Goal: Information Seeking & Learning: Learn about a topic

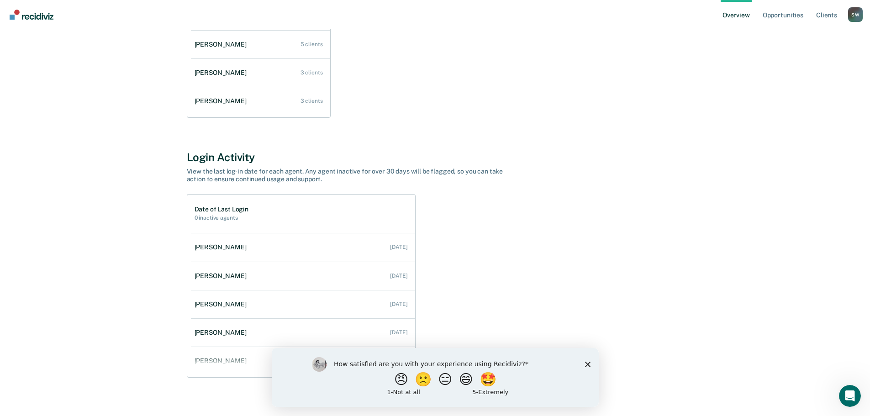
scroll to position [210, 0]
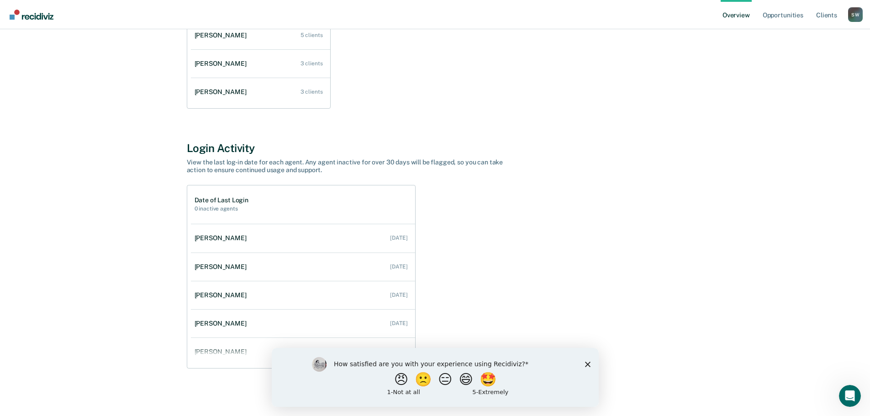
click at [588, 367] on div "How satisfied are you with your experience using Recidiviz? 😠 🙁 😑 😄 🤩 1 - Not a…" at bounding box center [434, 376] width 327 height 59
click at [587, 366] on icon "Close survey" at bounding box center [586, 363] width 5 height 5
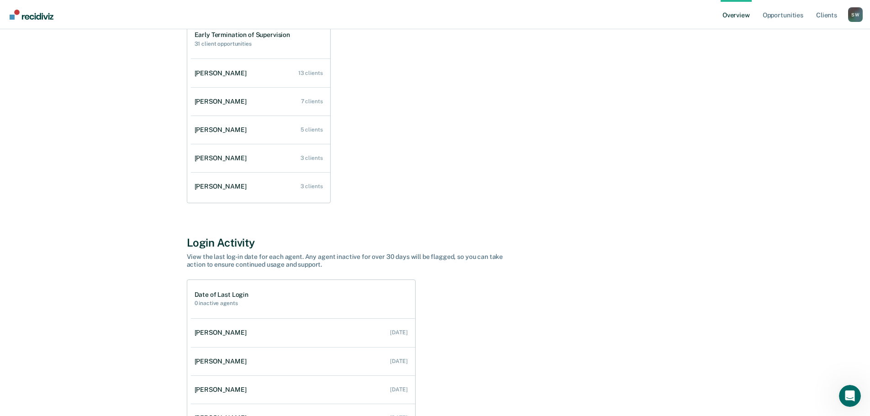
scroll to position [27, 0]
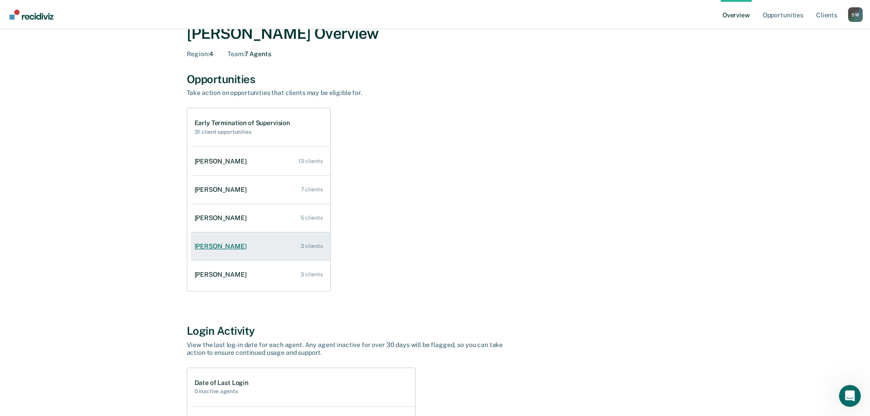
click at [224, 246] on div "[PERSON_NAME]" at bounding box center [222, 246] width 56 height 8
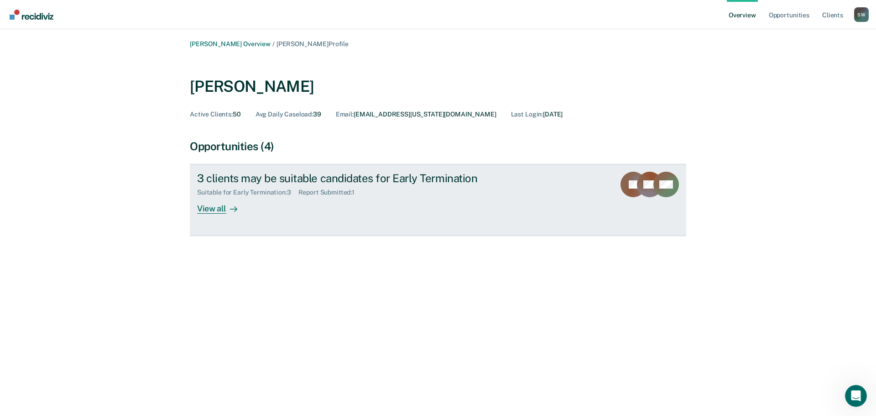
click at [211, 210] on div "View all" at bounding box center [222, 205] width 51 height 18
